Goal: Complete application form

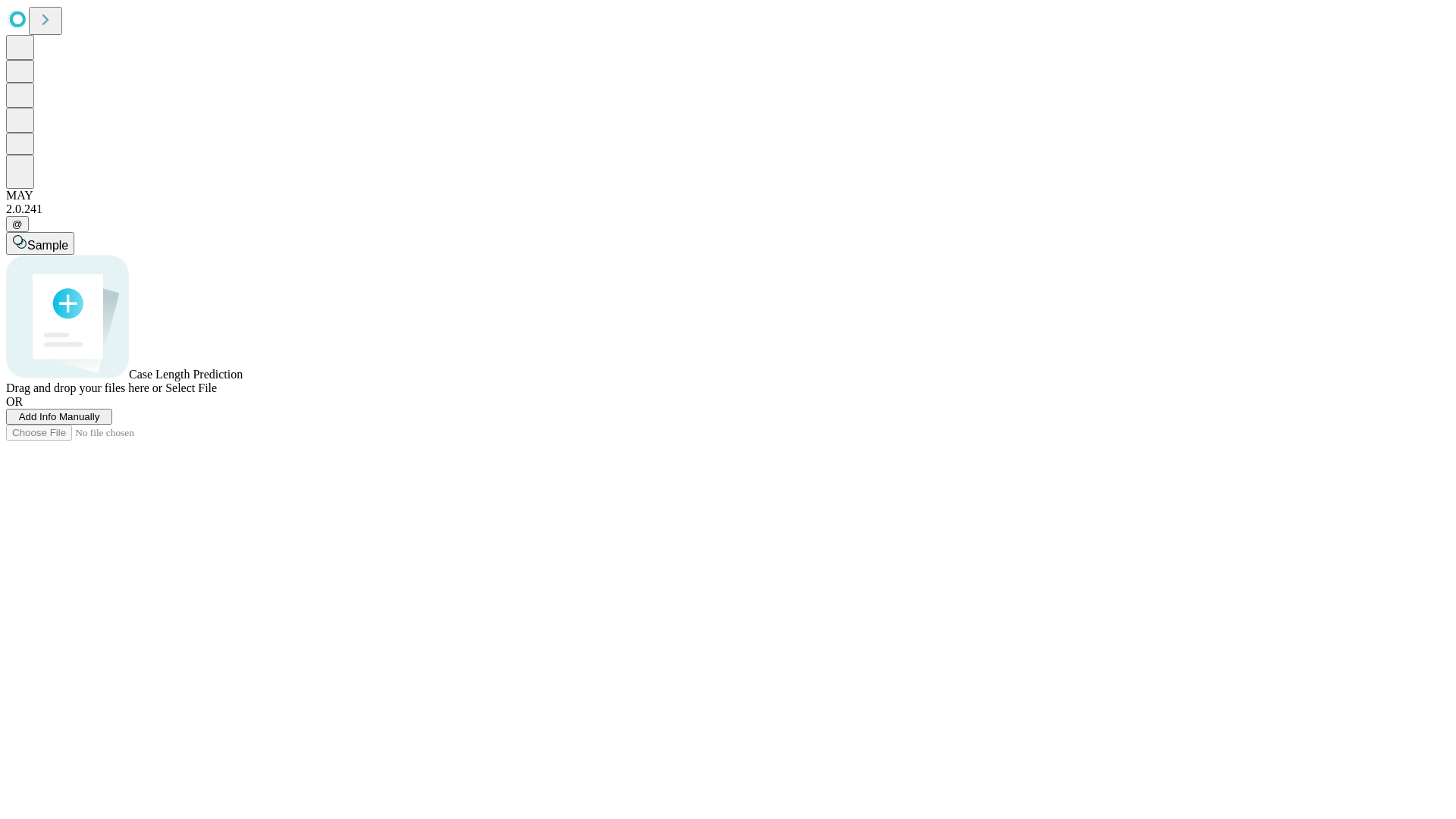
click at [101, 423] on span "Add Info Manually" at bounding box center [60, 416] width 81 height 12
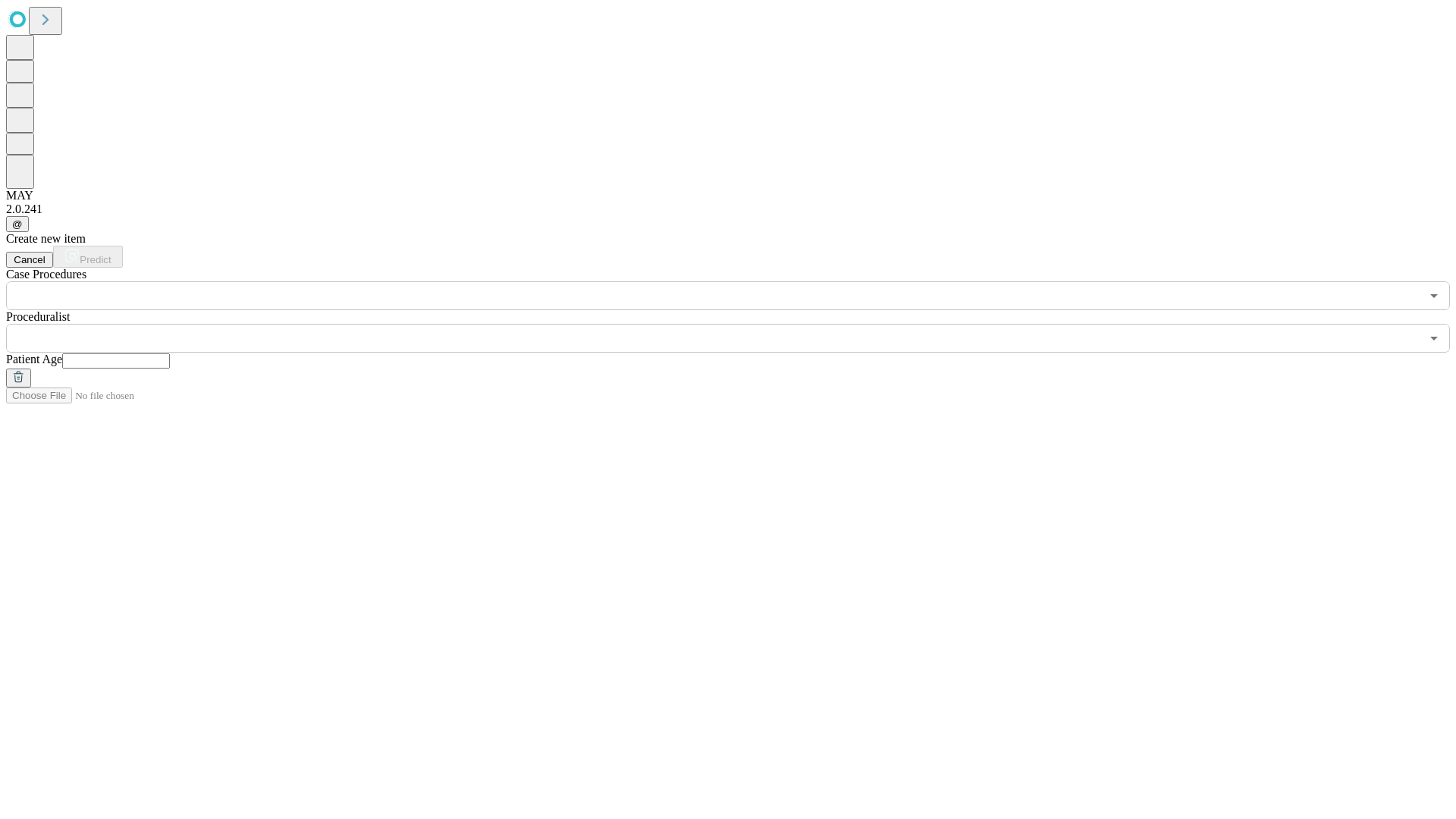
click at [170, 353] on input "text" at bounding box center [116, 360] width 108 height 15
type input "**"
click at [739, 324] on input "text" at bounding box center [714, 338] width 1414 height 29
